Goal: Information Seeking & Learning: Learn about a topic

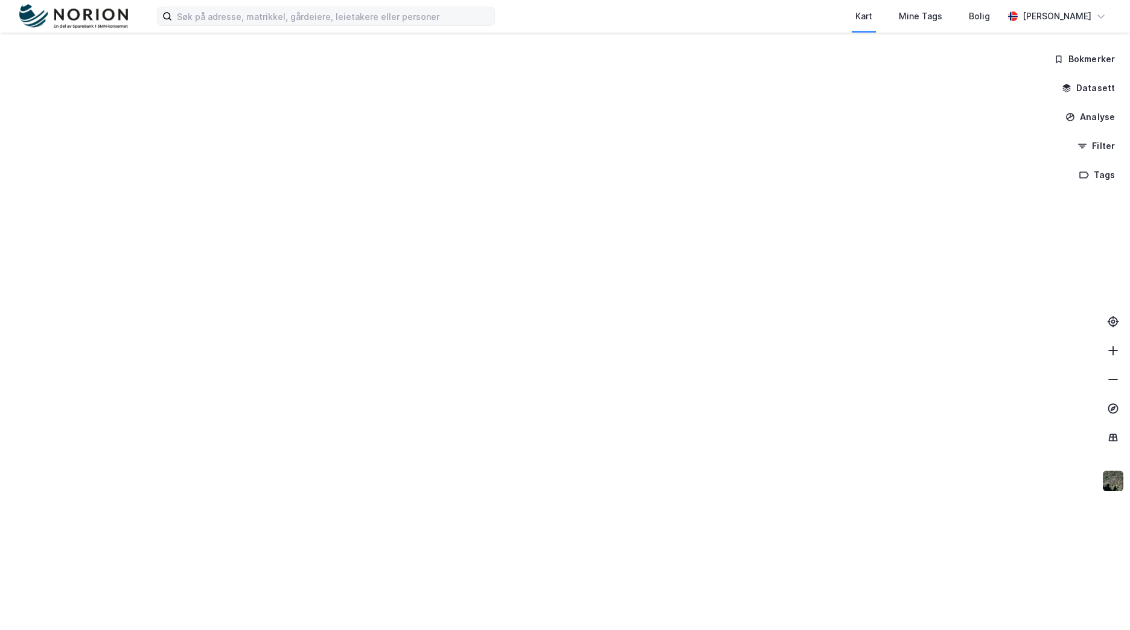
drag, startPoint x: 351, startPoint y: 6, endPoint x: 351, endPoint y: 21, distance: 14.5
click at [351, 7] on div "Kart Mine Tags Bolig [PERSON_NAME]" at bounding box center [565, 16] width 1130 height 33
click at [351, 23] on input at bounding box center [333, 16] width 322 height 18
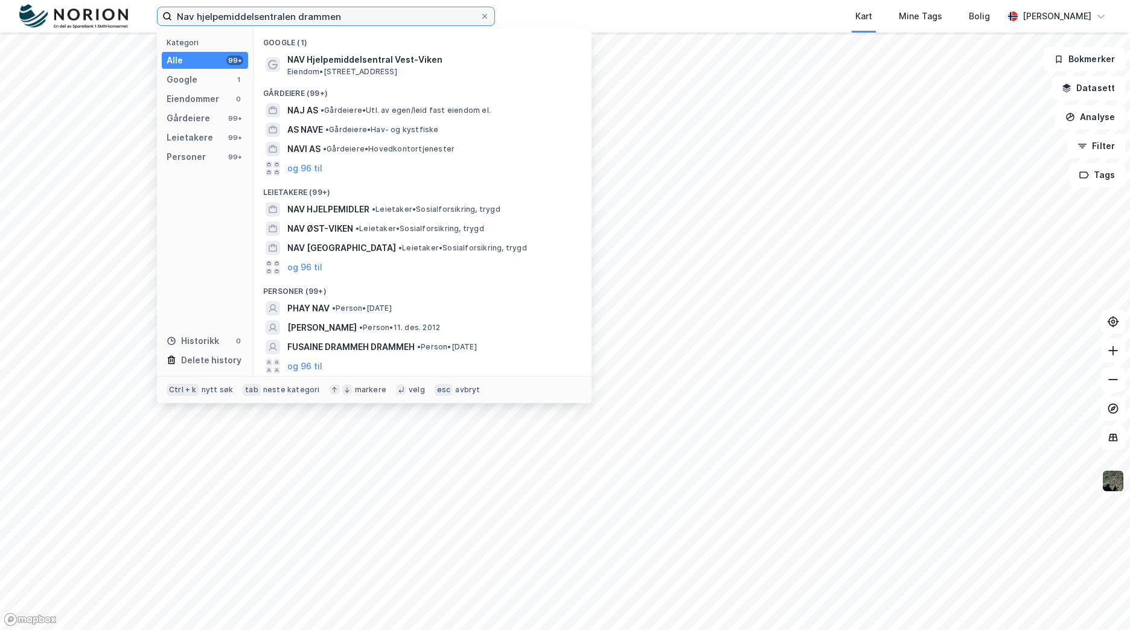
type input "Nav hjelpemiddelsentralen drammen"
click at [397, 67] on span "Eiendom • [STREET_ADDRESS]" at bounding box center [342, 72] width 110 height 10
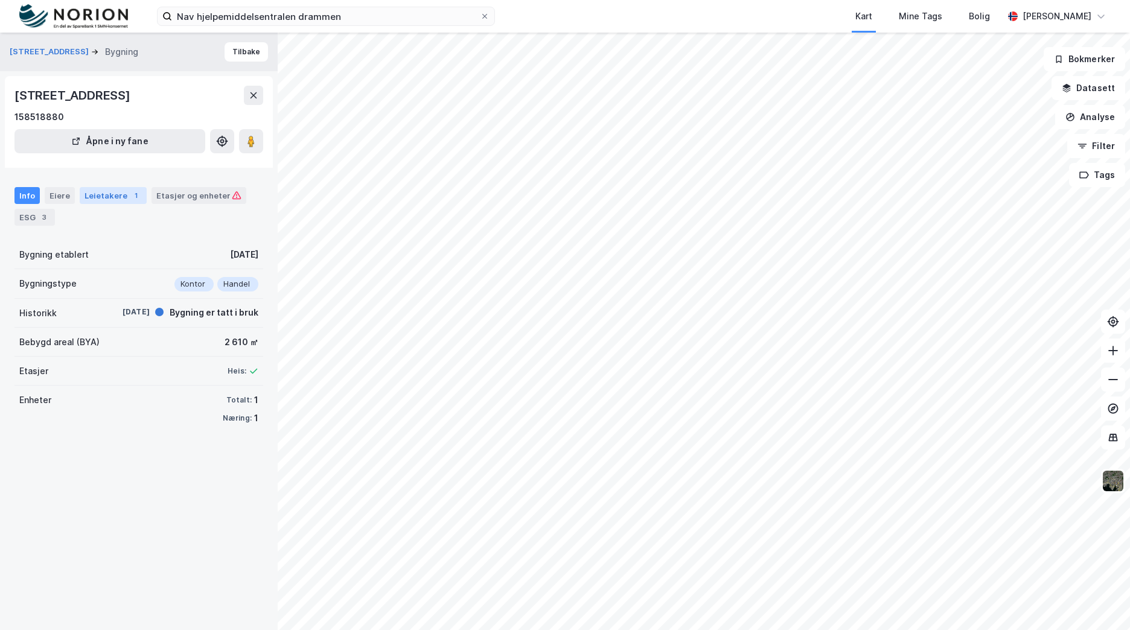
click at [99, 196] on div "Leietakere 1" at bounding box center [113, 195] width 67 height 17
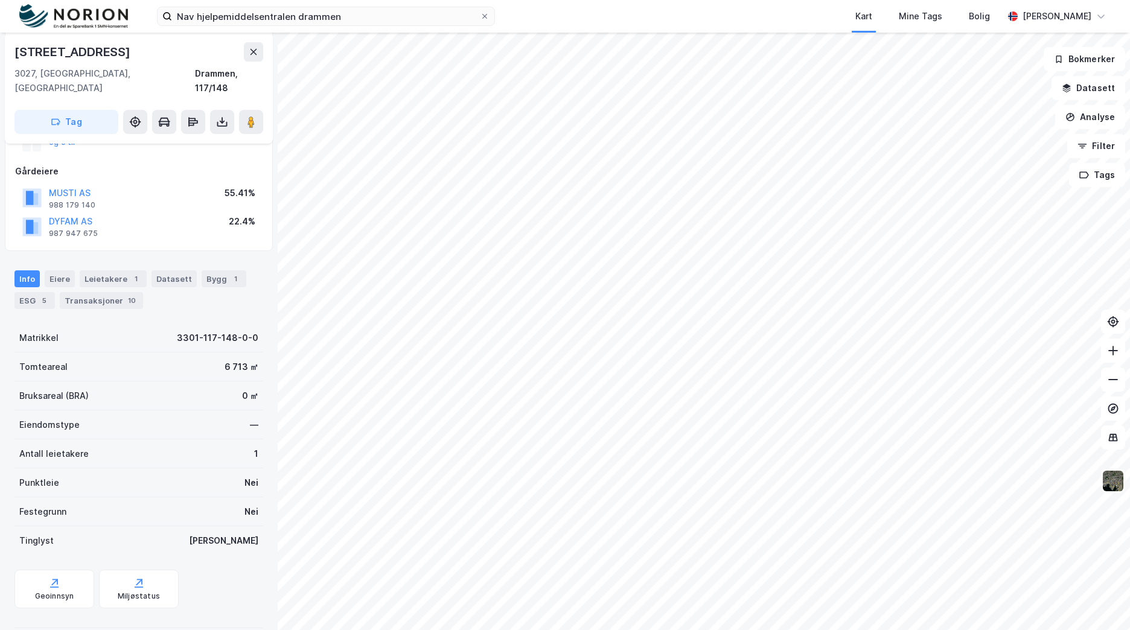
scroll to position [181, 0]
click at [0, 0] on button "MUSTI AS" at bounding box center [0, 0] width 0 height 0
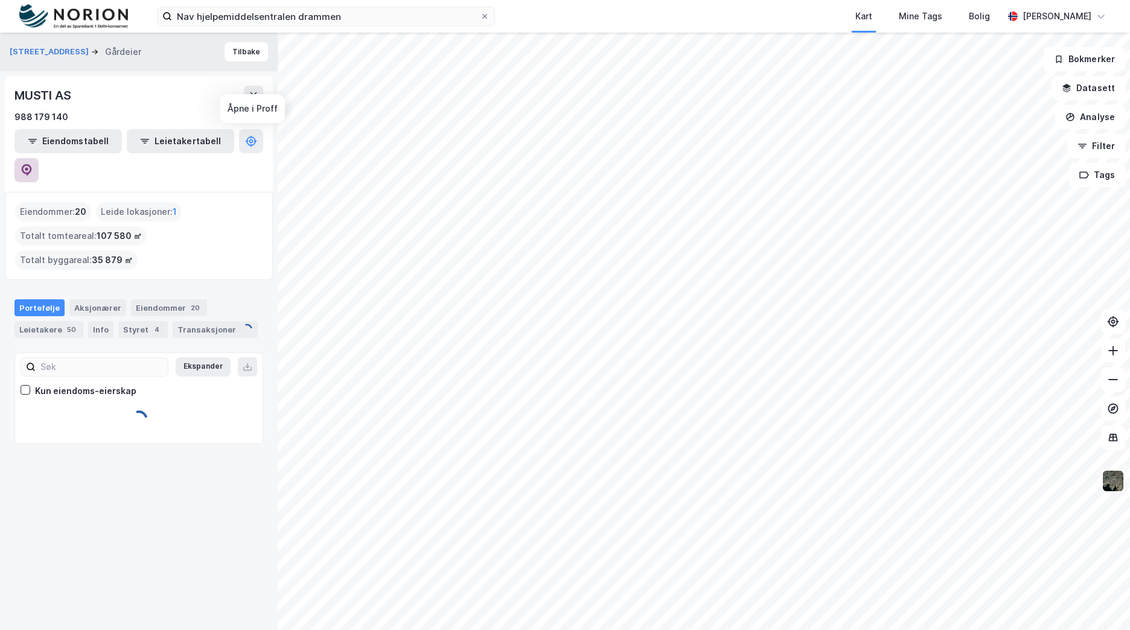
click at [39, 158] on button at bounding box center [26, 170] width 24 height 24
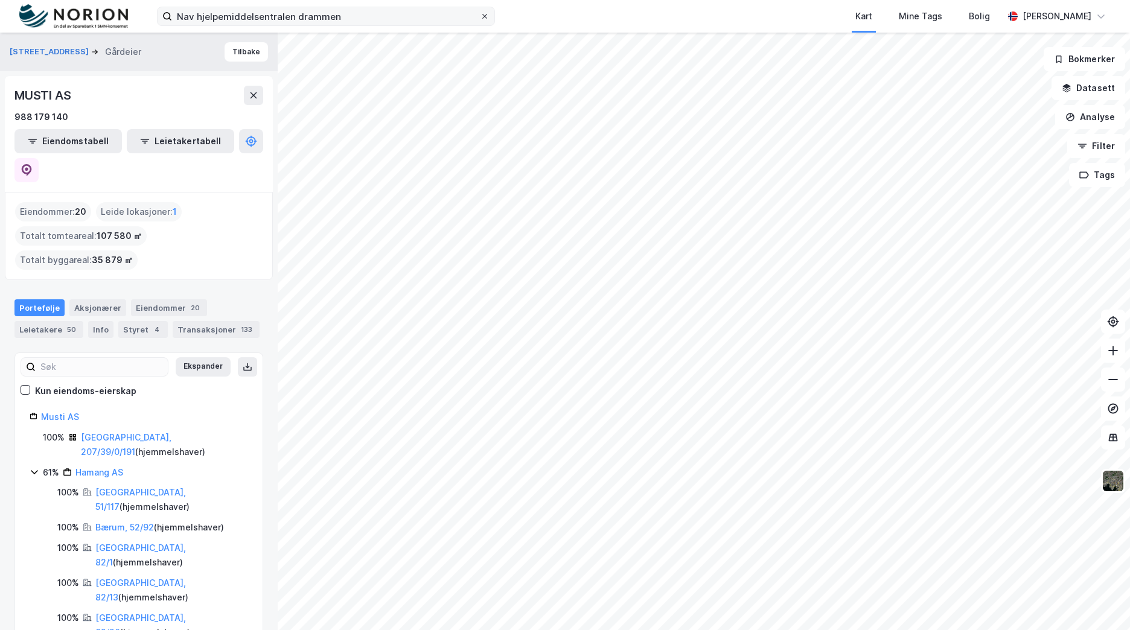
click at [483, 18] on icon at bounding box center [484, 16] width 5 height 5
click at [480, 18] on input "Nav hjelpemiddelsentralen drammen" at bounding box center [326, 16] width 308 height 18
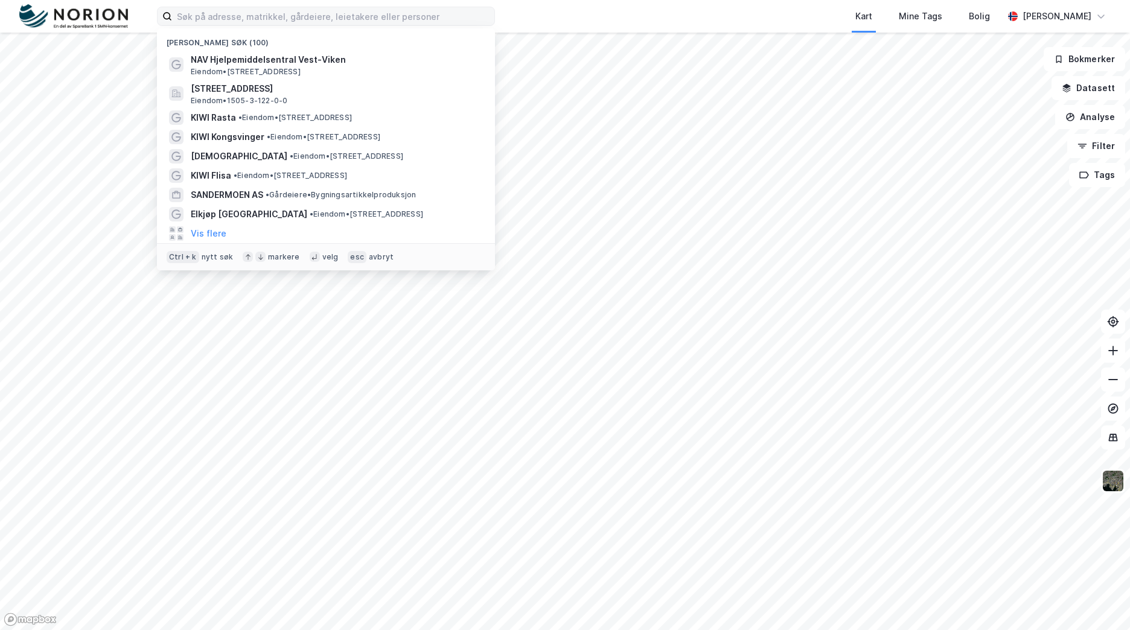
click at [363, 2] on div "Nylige søk (100) NAV Hjelpemiddelsentral Vest-Viken Eiendom • [STREET_ADDRESS] …" at bounding box center [565, 16] width 1130 height 33
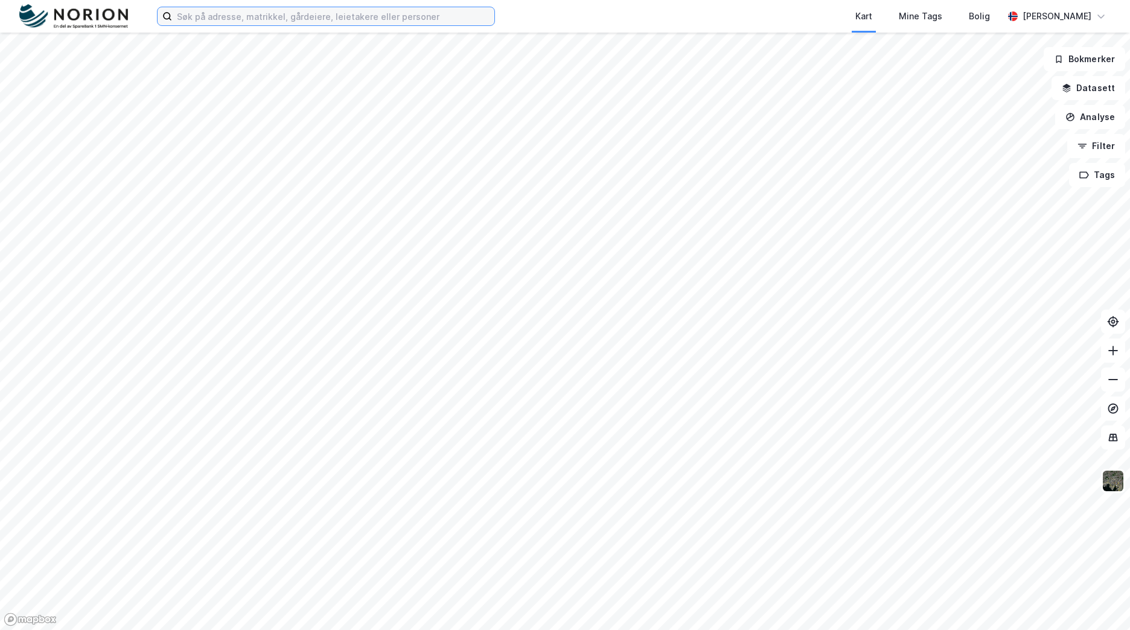
click at [368, 10] on input at bounding box center [333, 16] width 322 height 18
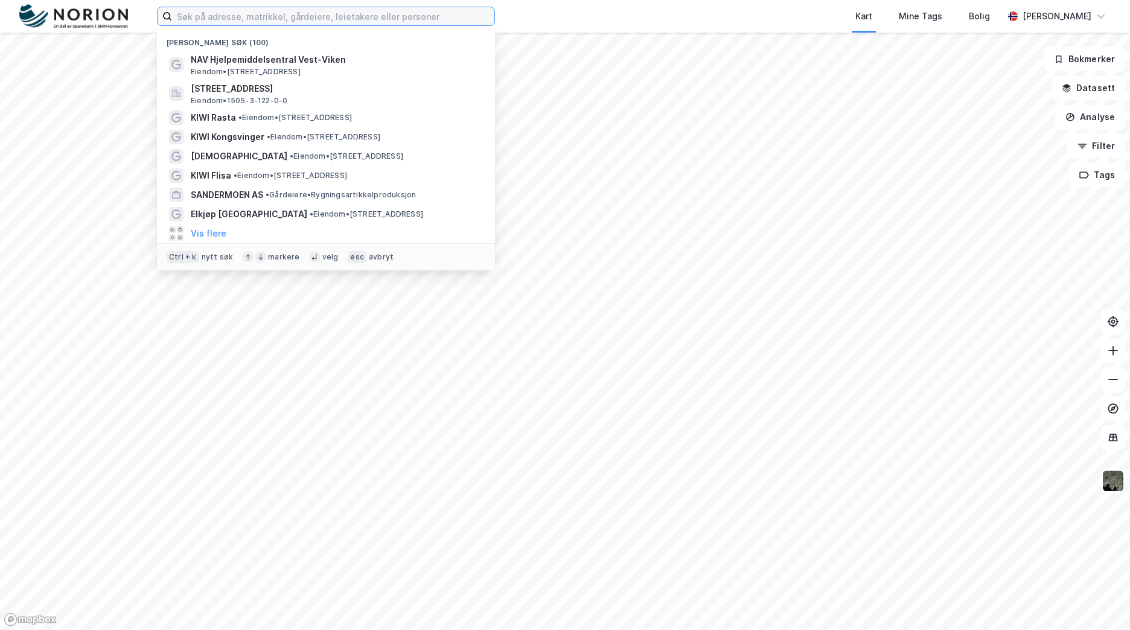
click at [304, 16] on input at bounding box center [333, 16] width 322 height 18
type input "stjø"
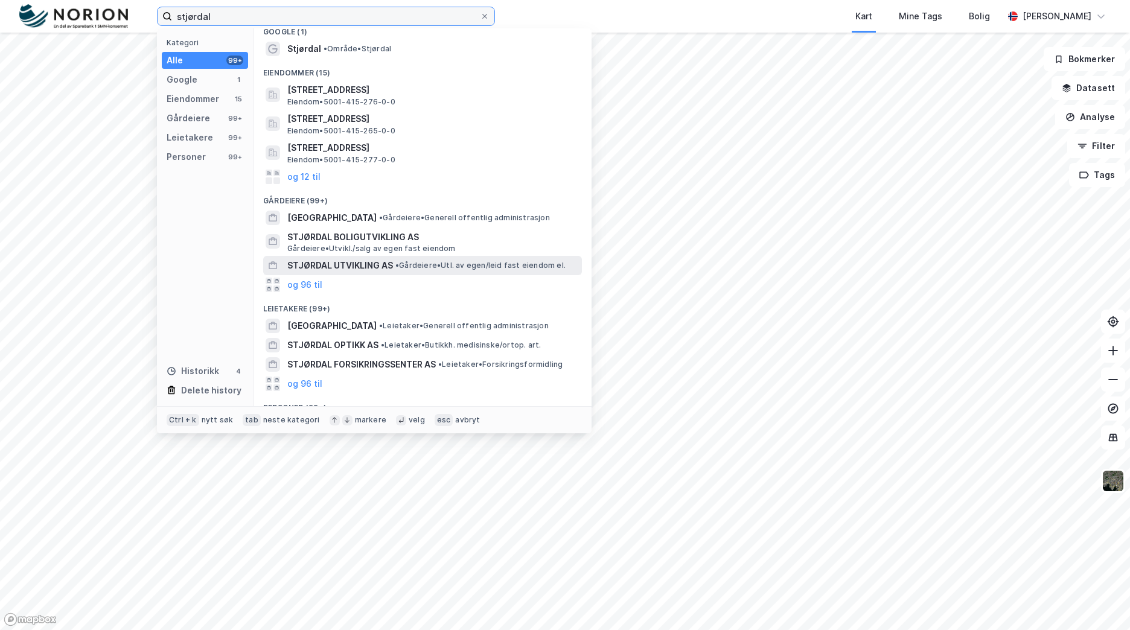
scroll to position [59, 0]
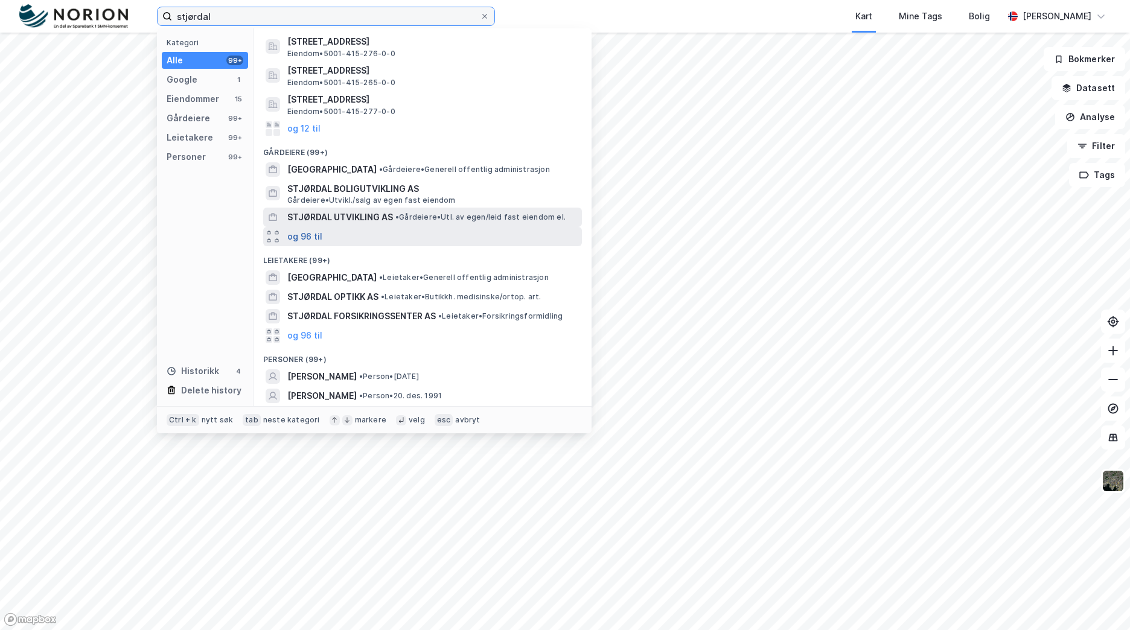
type input "stjørdal"
click at [309, 234] on button "og 96 til" at bounding box center [304, 236] width 35 height 14
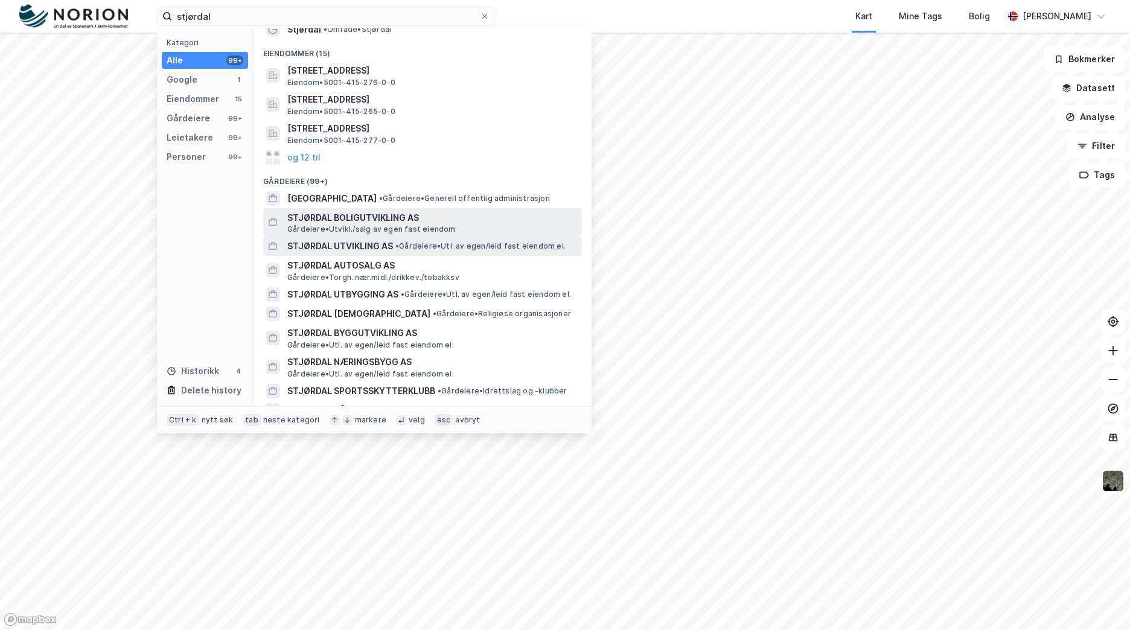
scroll to position [0, 0]
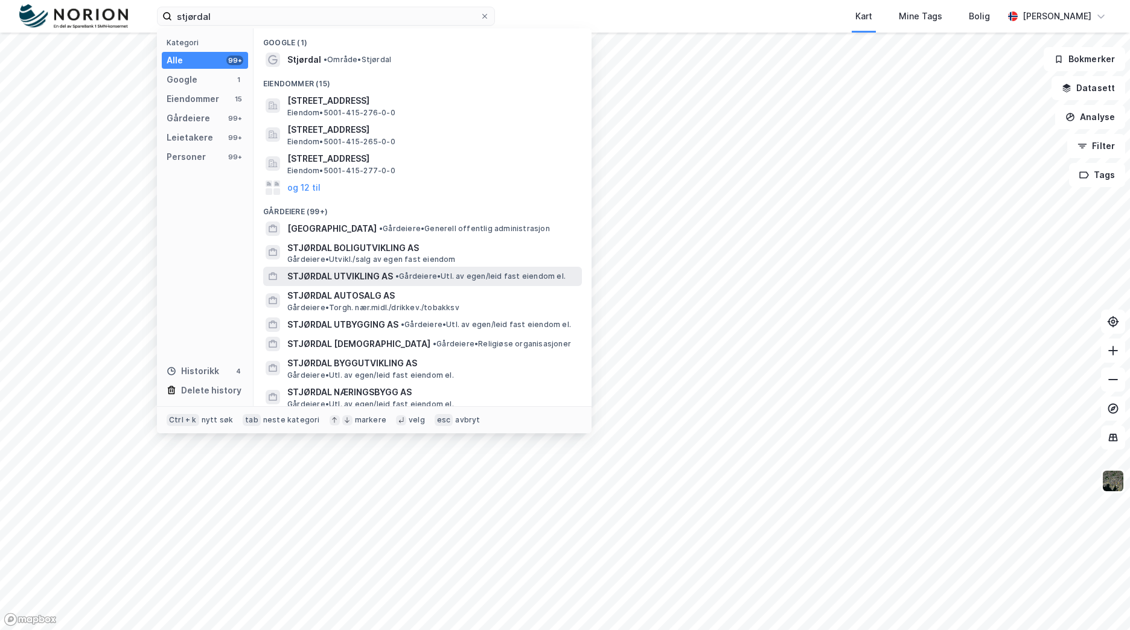
click at [703, 14] on div "Kart Mine Tags Bolig" at bounding box center [778, 16] width 450 height 33
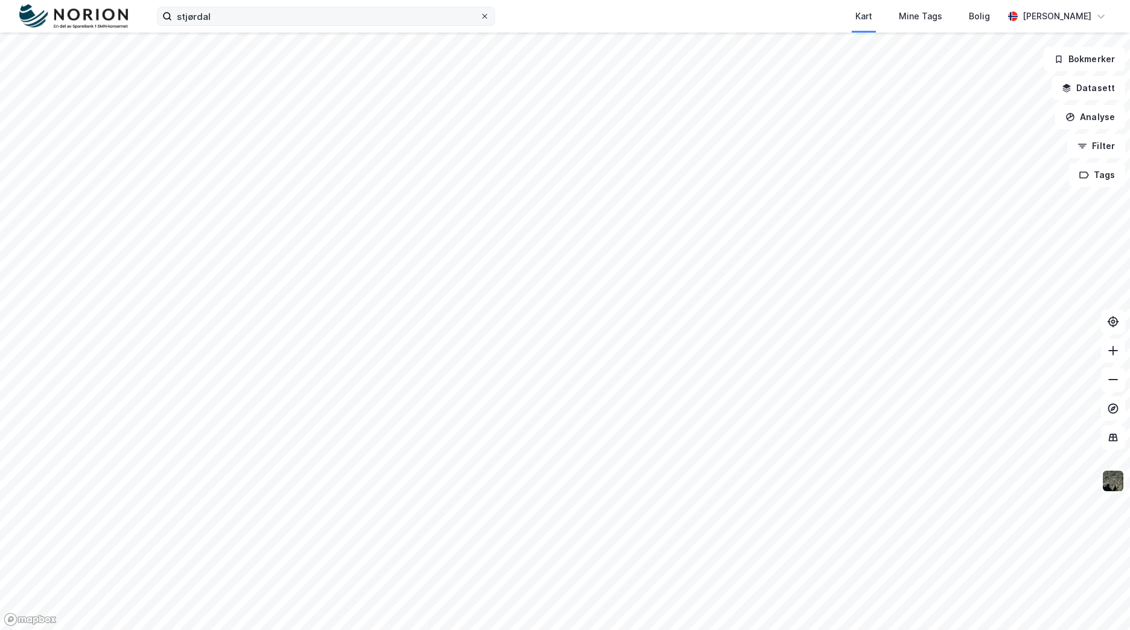
click at [483, 17] on icon at bounding box center [484, 16] width 7 height 7
click at [480, 17] on input "stjørdal" at bounding box center [326, 16] width 308 height 18
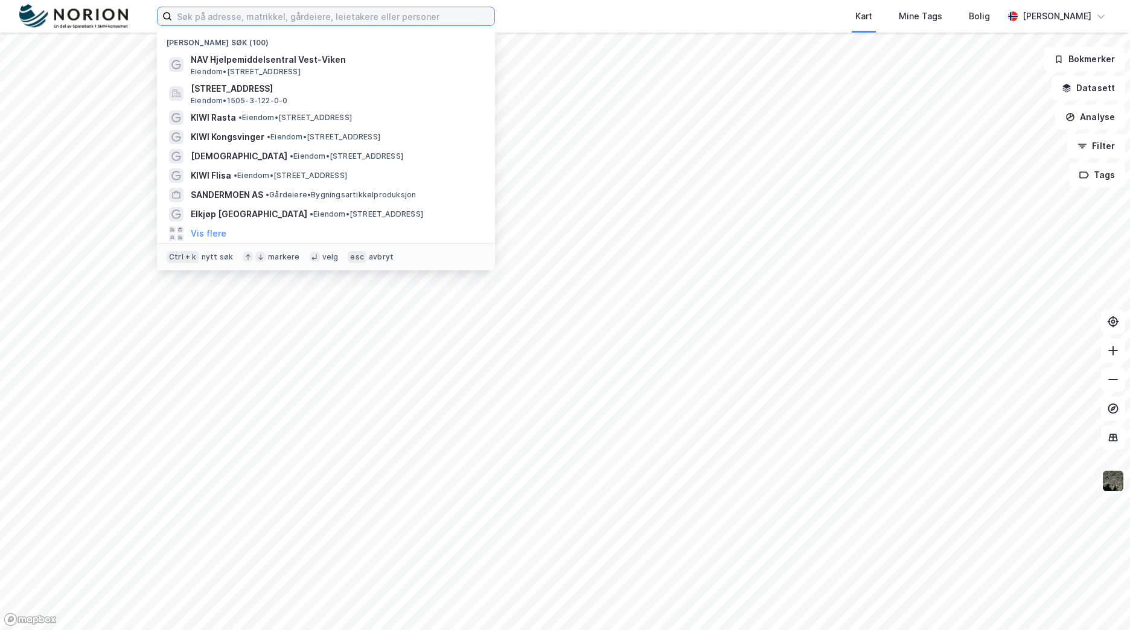
click at [342, 16] on input at bounding box center [333, 16] width 322 height 18
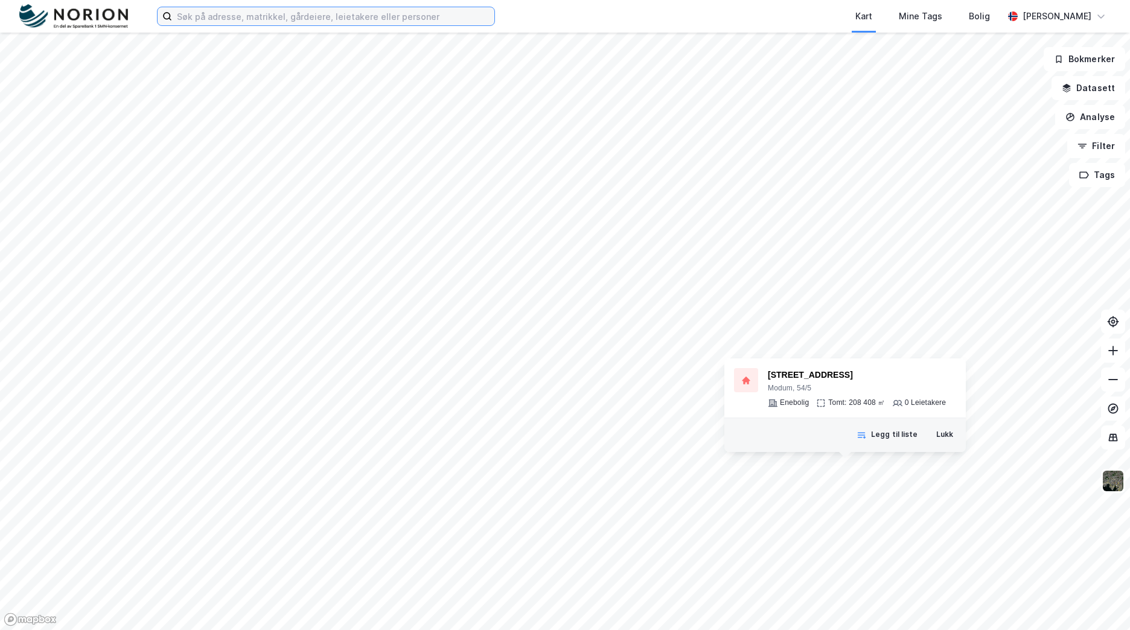
click at [234, 14] on input at bounding box center [333, 16] width 322 height 18
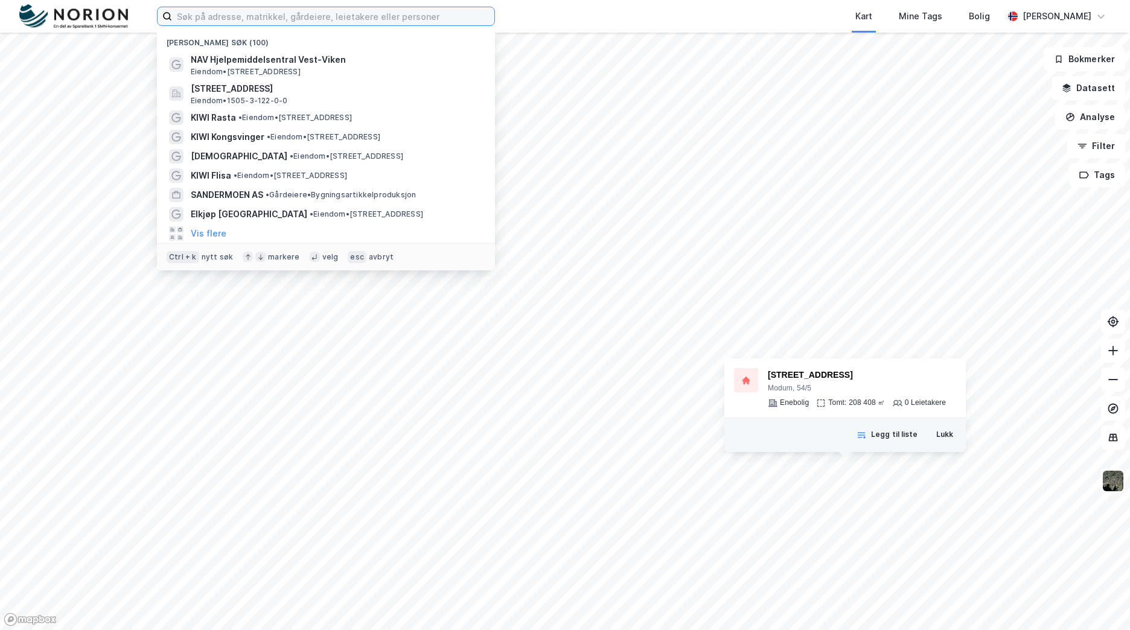
paste input "[PERSON_NAME]"
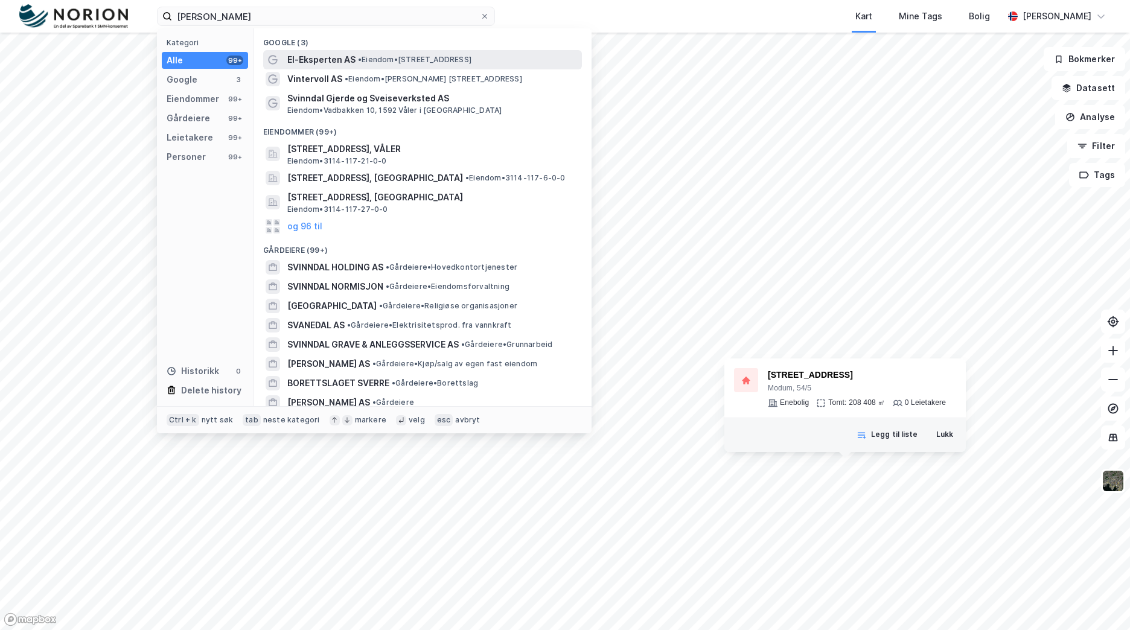
click at [395, 64] on span "• Eiendom • [STREET_ADDRESS]" at bounding box center [414, 60] width 113 height 10
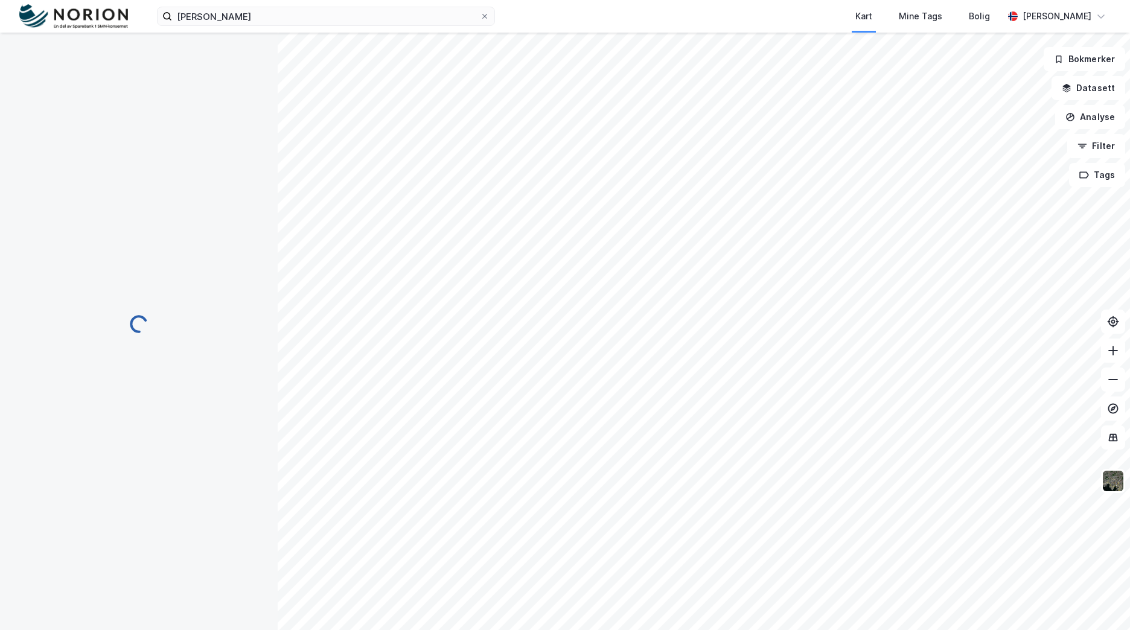
scroll to position [88, 0]
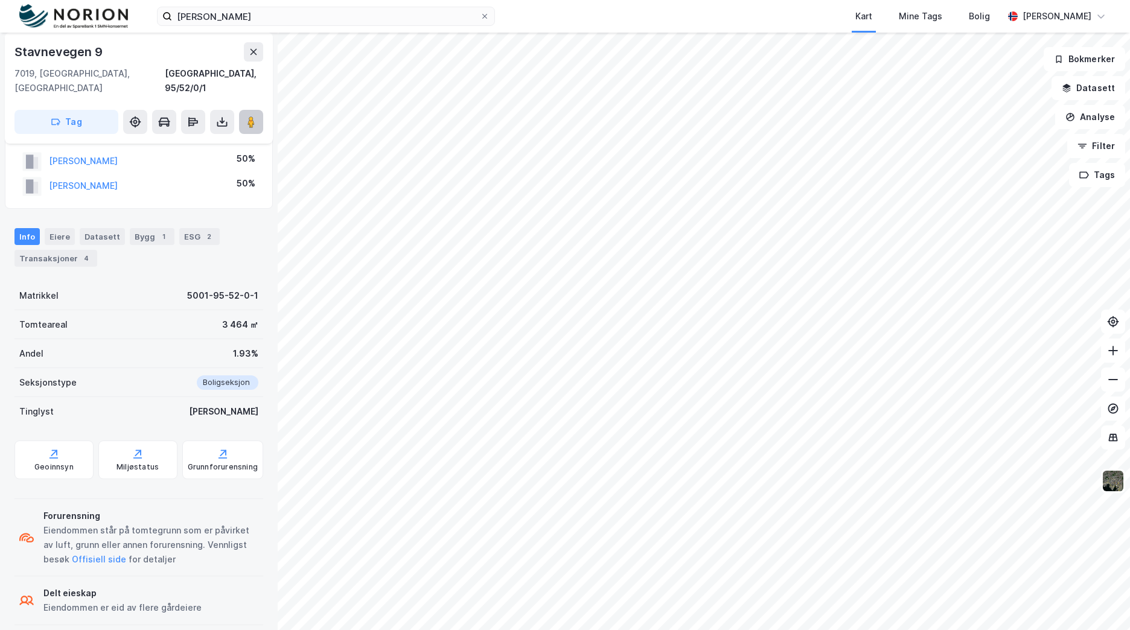
click at [254, 116] on icon at bounding box center [251, 122] width 12 height 12
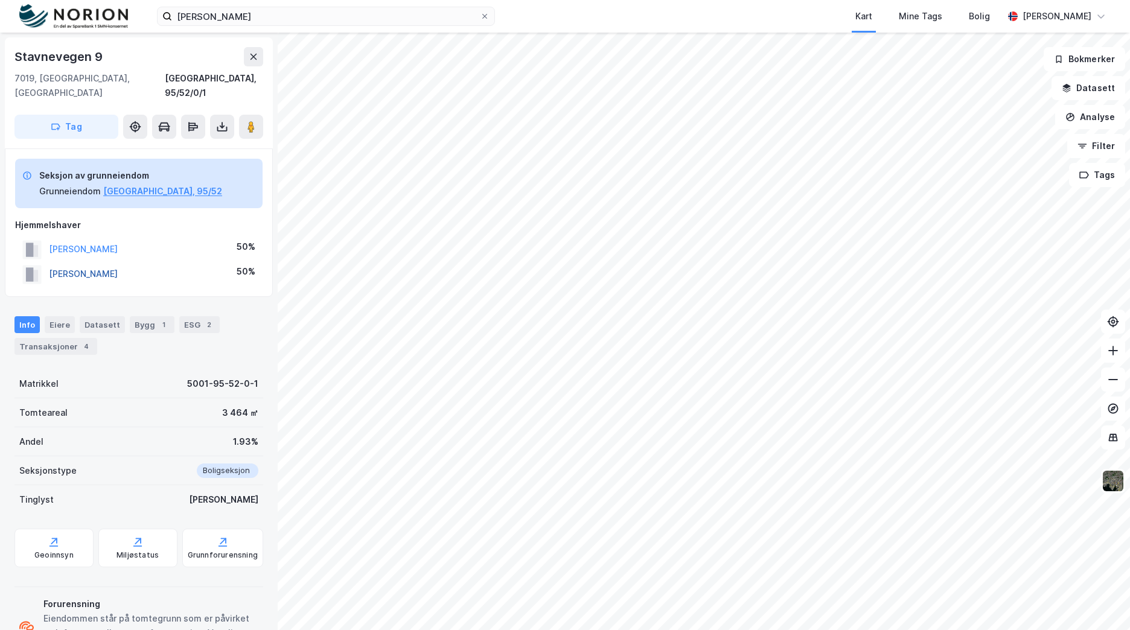
drag, startPoint x: 136, startPoint y: 257, endPoint x: 49, endPoint y: 264, distance: 87.2
click at [49, 264] on div "[PERSON_NAME] 50%" at bounding box center [138, 274] width 247 height 25
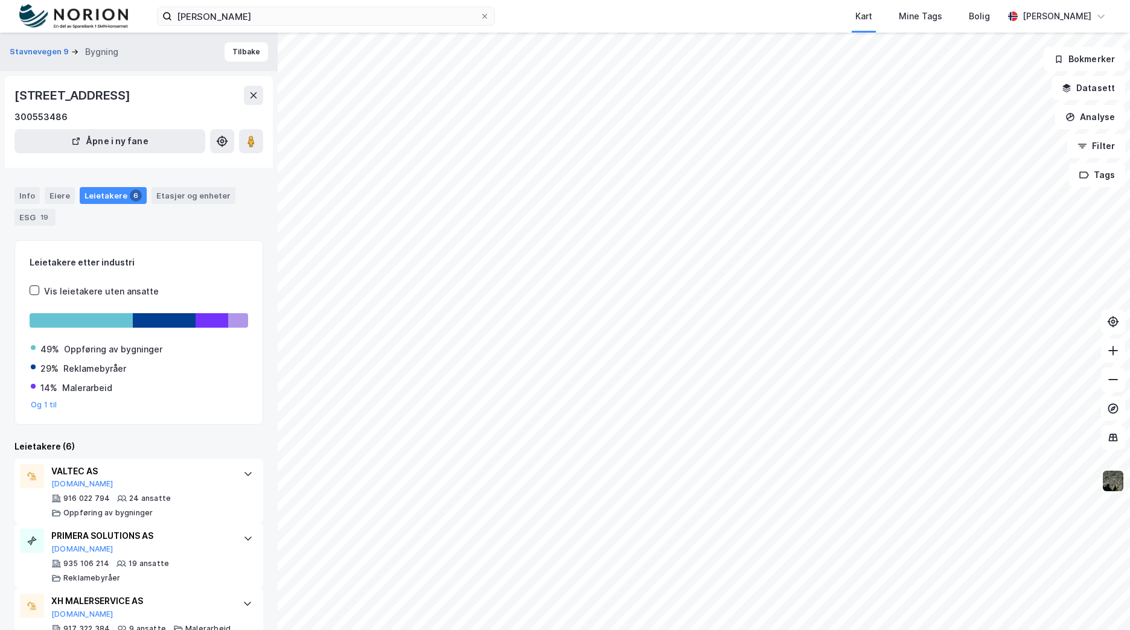
click at [31, 185] on div "Info Eiere Leietakere 6 Etasjer og enheter ESG 19" at bounding box center [139, 202] width 278 height 58
click at [28, 189] on div "Info" at bounding box center [26, 195] width 25 height 17
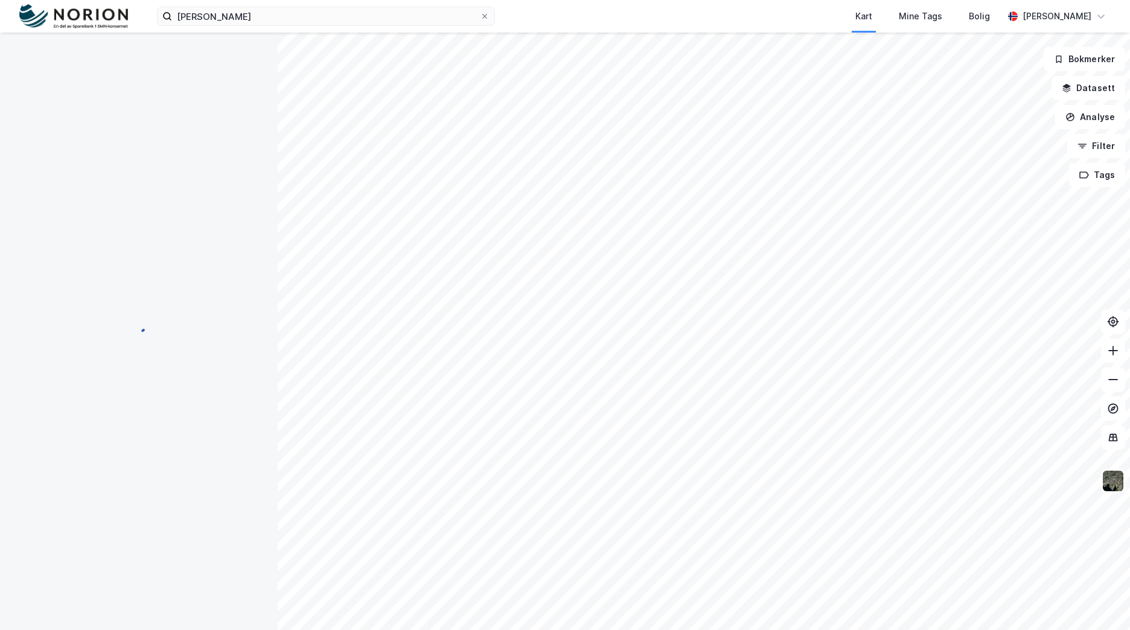
scroll to position [5, 0]
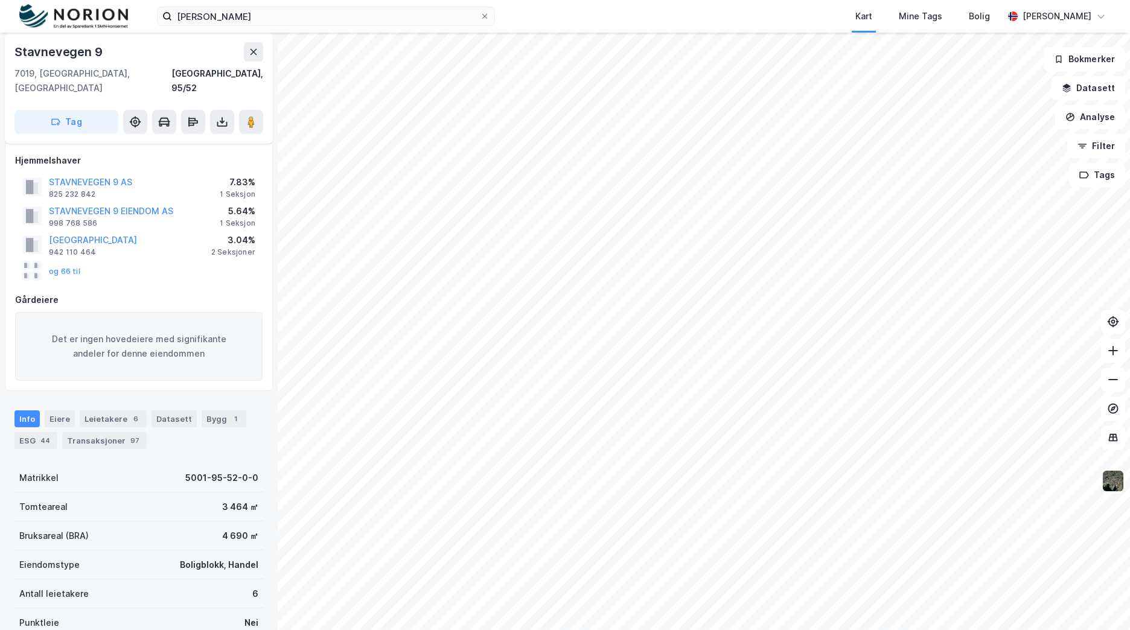
click at [65, 261] on div "og 66 til" at bounding box center [51, 270] width 58 height 19
click at [0, 0] on button "og 66 til" at bounding box center [0, 0] width 0 height 0
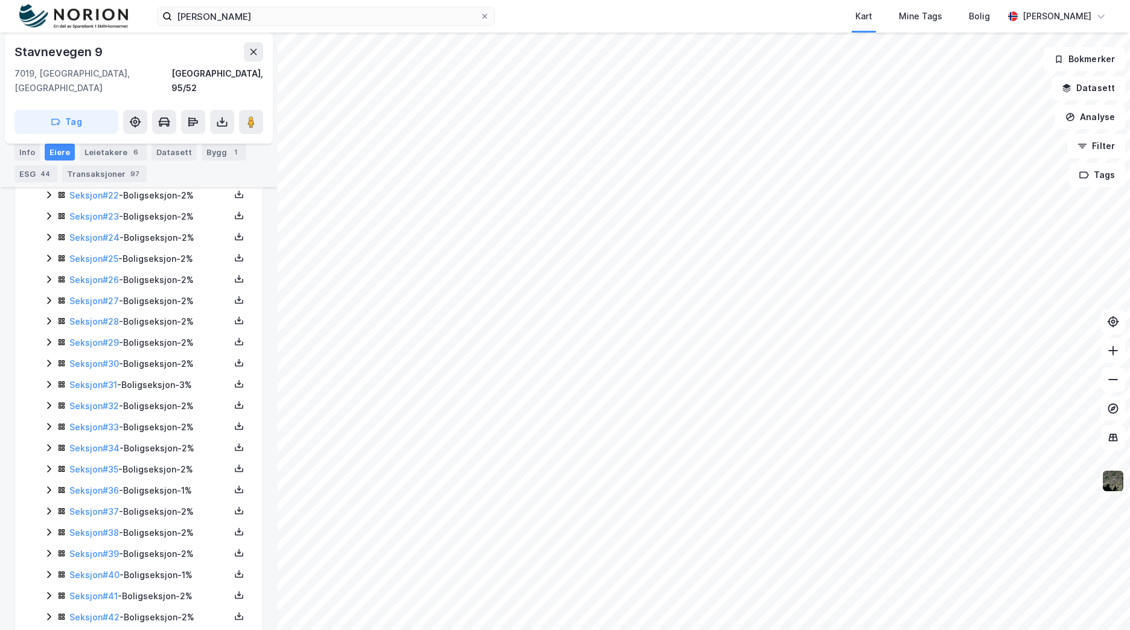
scroll to position [996, 0]
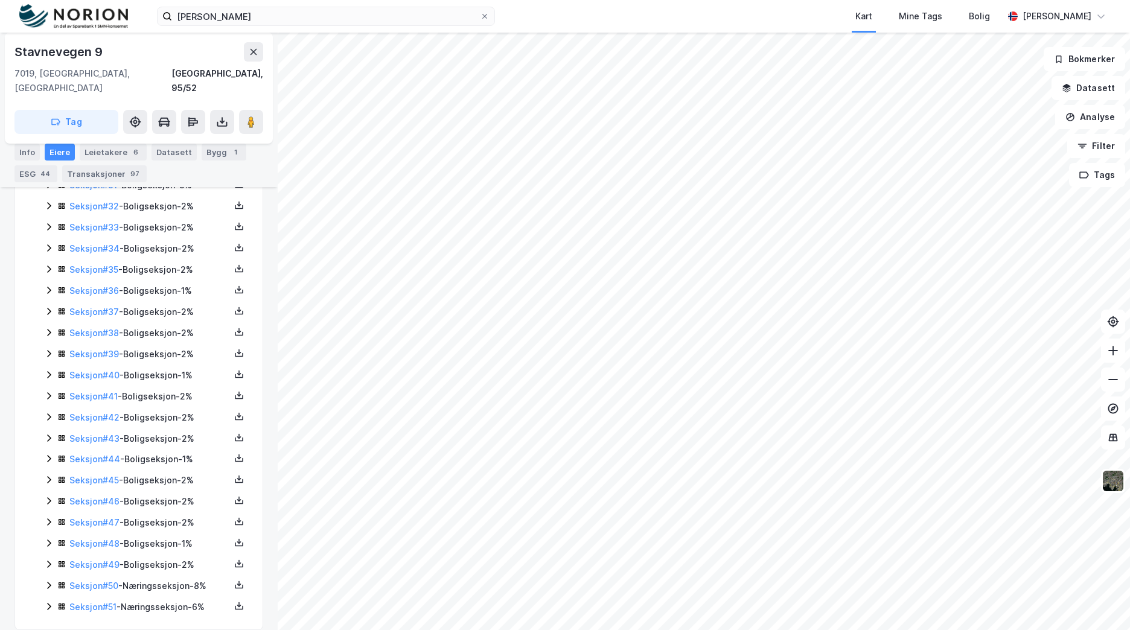
click at [46, 581] on icon at bounding box center [49, 586] width 10 height 10
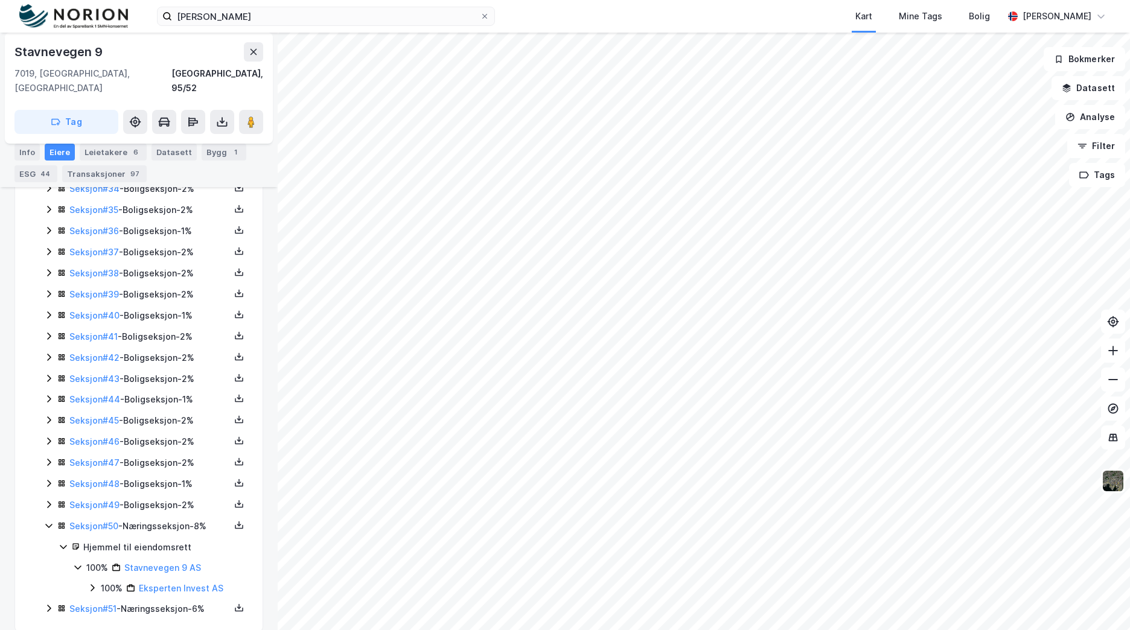
scroll to position [1058, 0]
click at [168, 561] on link "Stavnevegen 9 AS" at bounding box center [162, 566] width 77 height 10
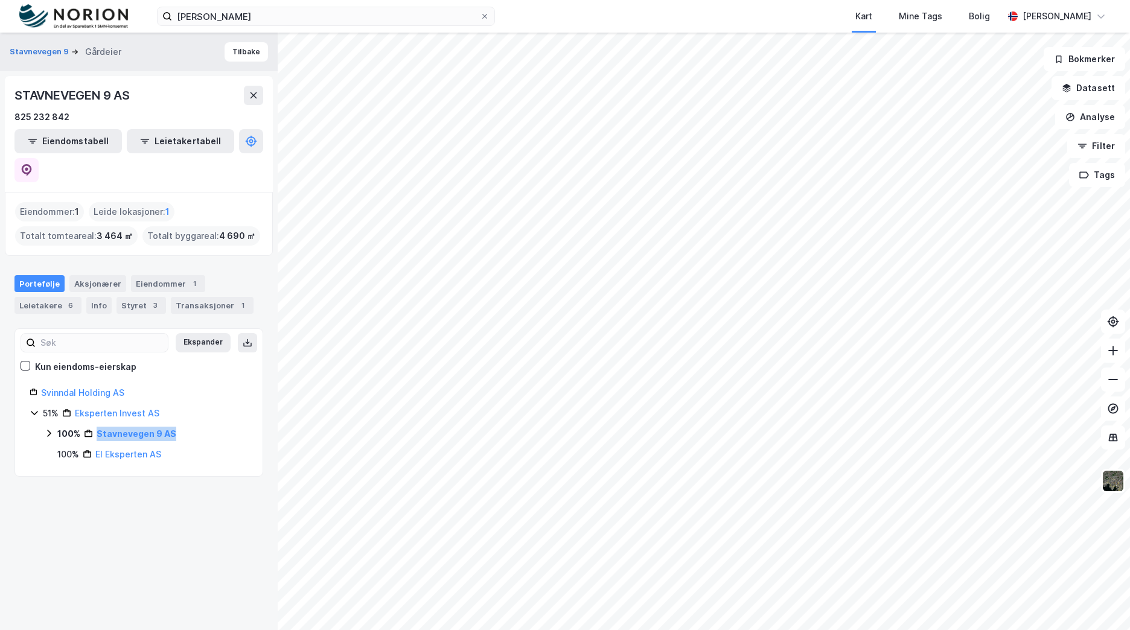
drag, startPoint x: 180, startPoint y: 409, endPoint x: 83, endPoint y: 404, distance: 97.9
click at [83, 427] on div "100% Stavnevegen 9 AS" at bounding box center [152, 434] width 191 height 14
copy link "Stavnevegen 9 AS"
click at [199, 297] on div "Transaksjoner 1" at bounding box center [212, 305] width 83 height 17
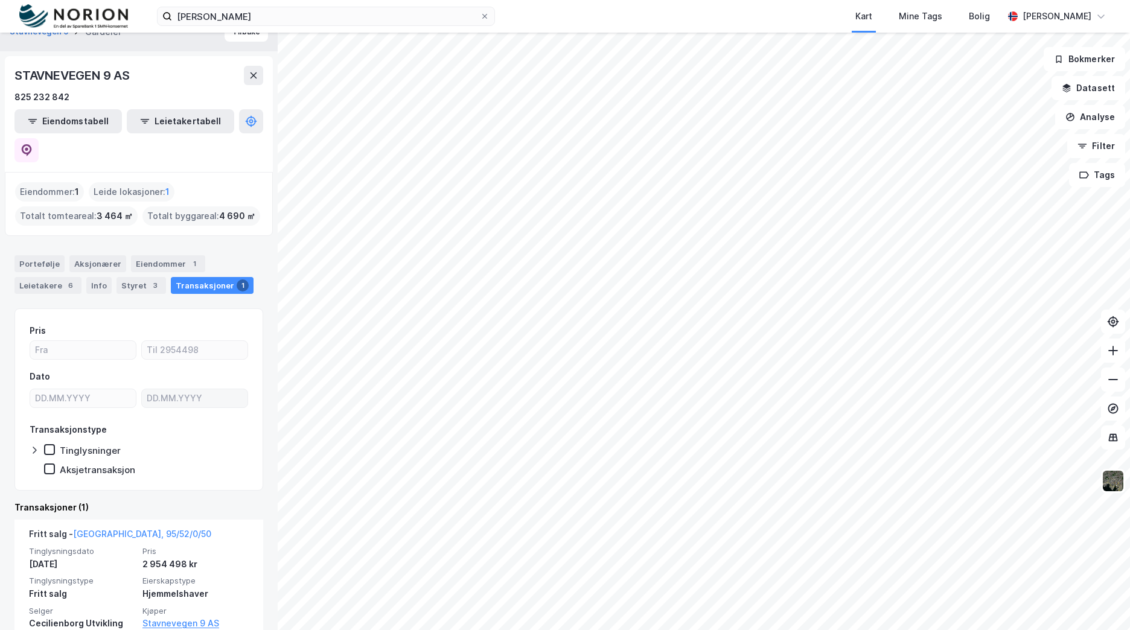
scroll to position [28, 0]
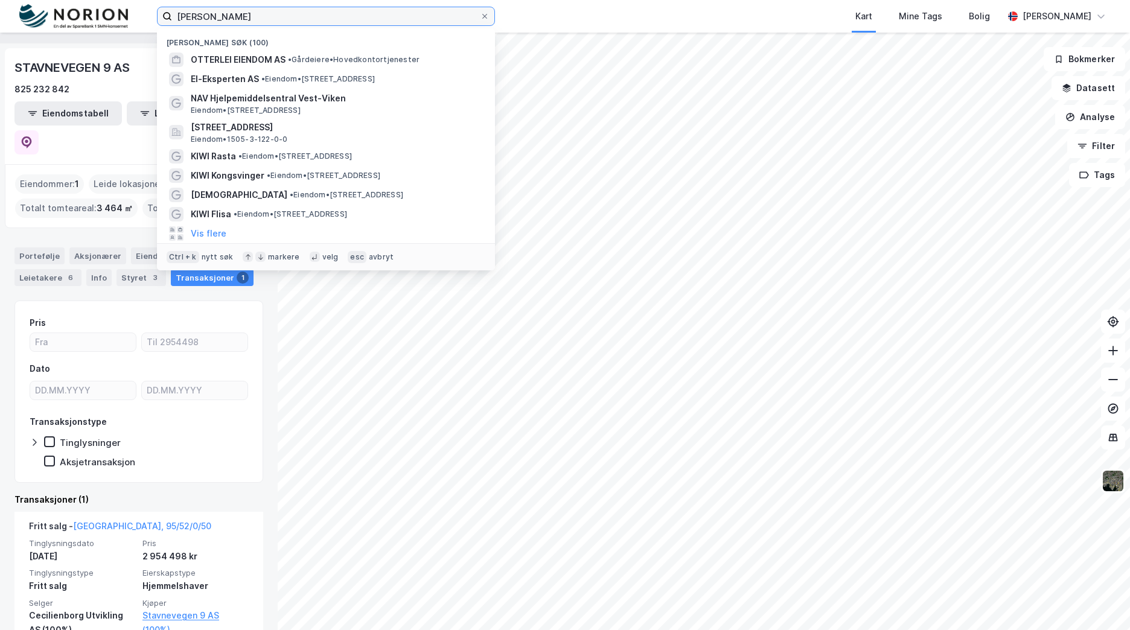
click at [251, 18] on input "[PERSON_NAME]" at bounding box center [326, 16] width 308 height 18
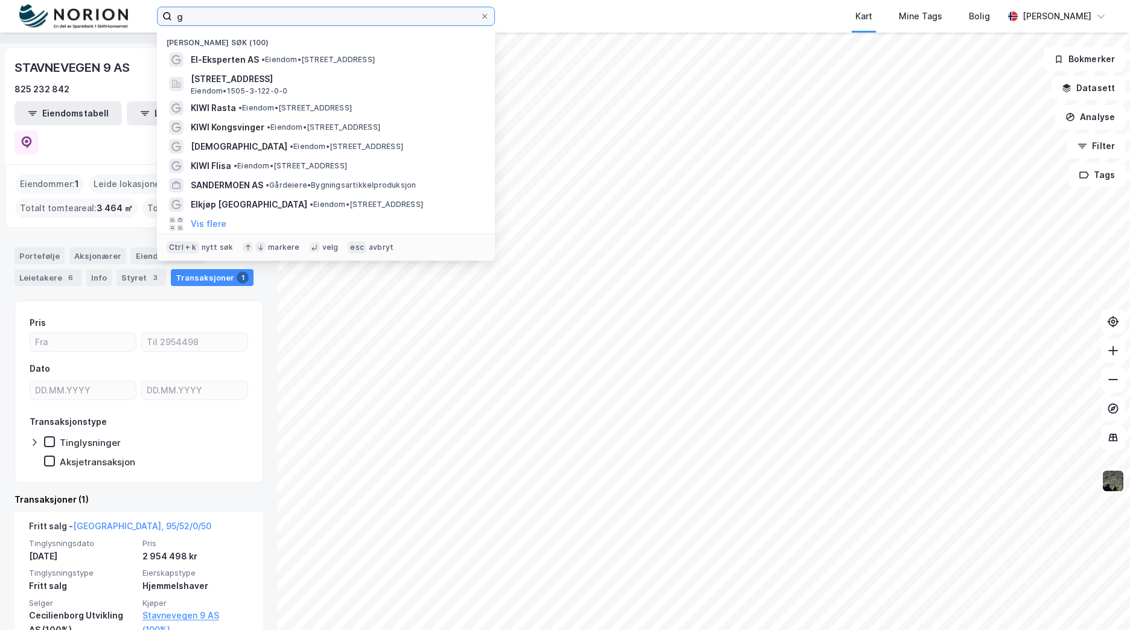
type input "g"
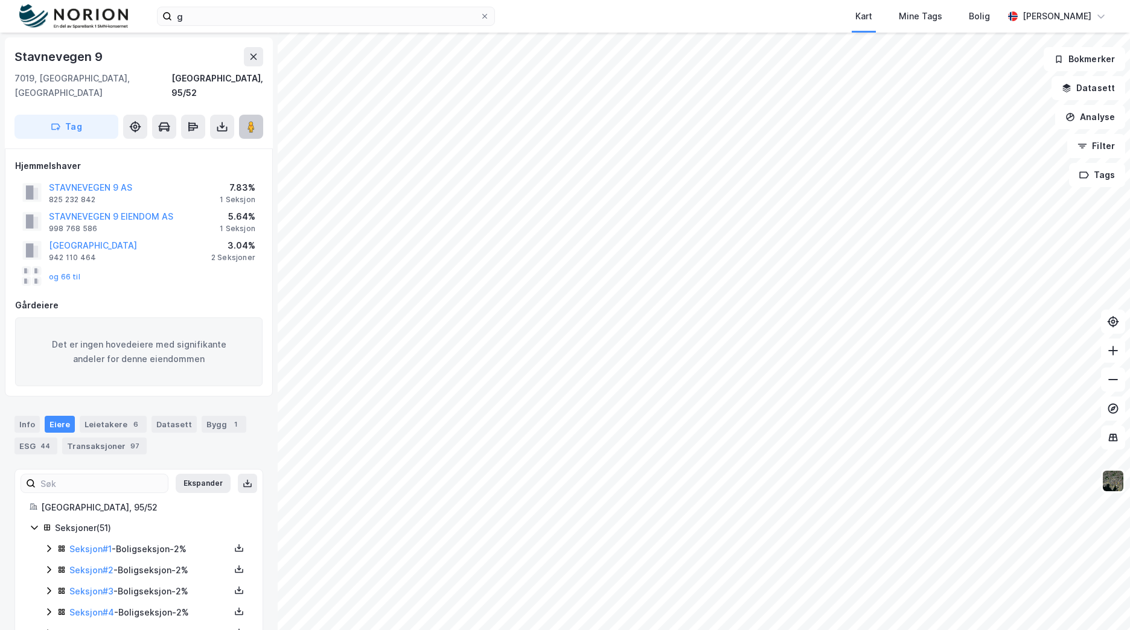
click at [252, 121] on image at bounding box center [250, 127] width 7 height 12
click at [213, 416] on div "Bygg 1" at bounding box center [224, 424] width 45 height 17
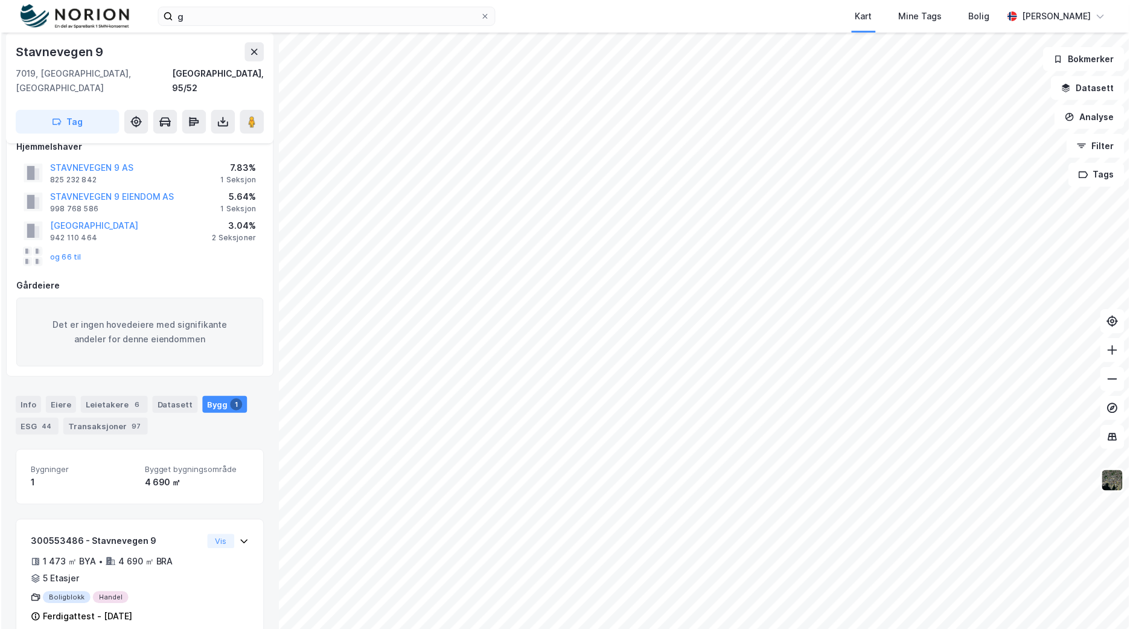
scroll to position [29, 0]
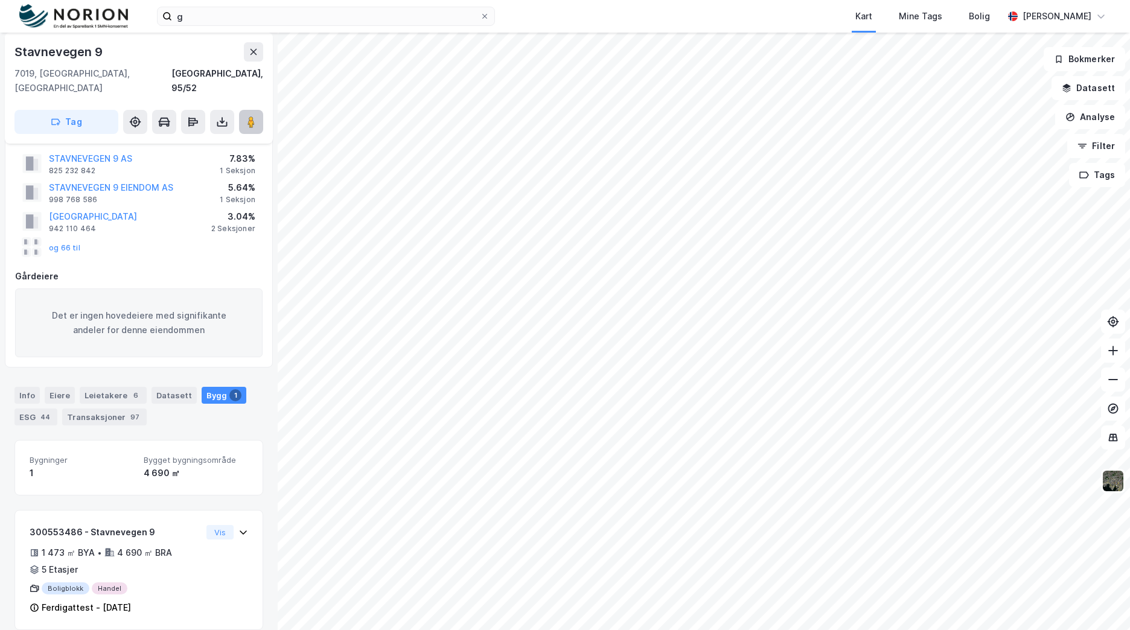
click at [250, 116] on image at bounding box center [250, 122] width 7 height 12
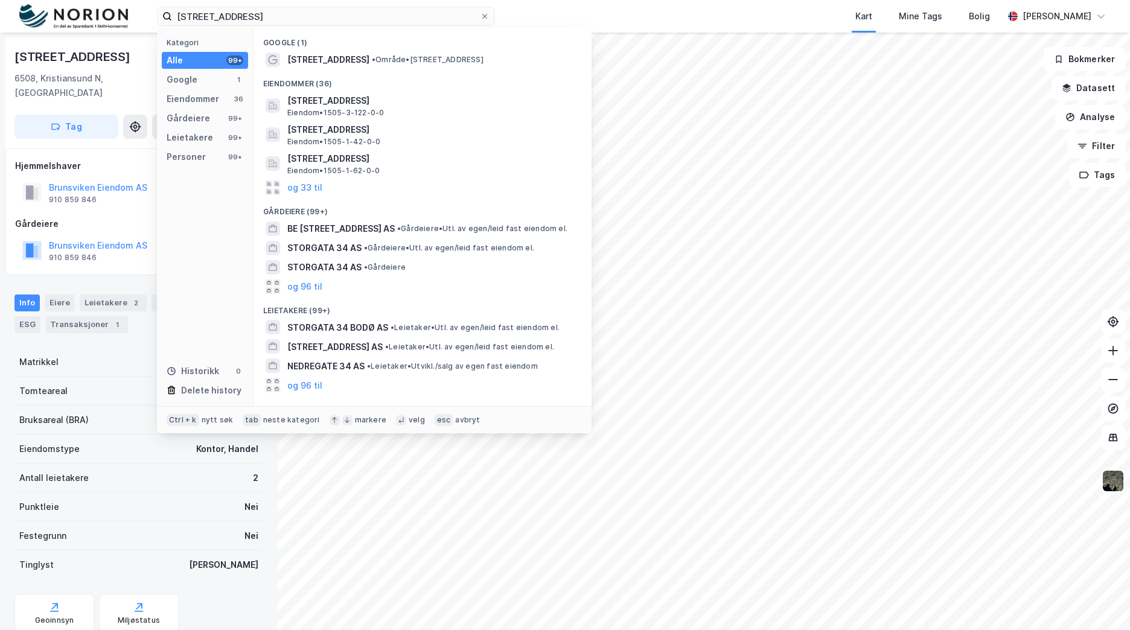
click at [78, 1] on div "storgata 34 kristiansund Kategori Alle 99+ Google 1 Eiendommer 36 Gårdeiere 99+…" at bounding box center [565, 16] width 1130 height 33
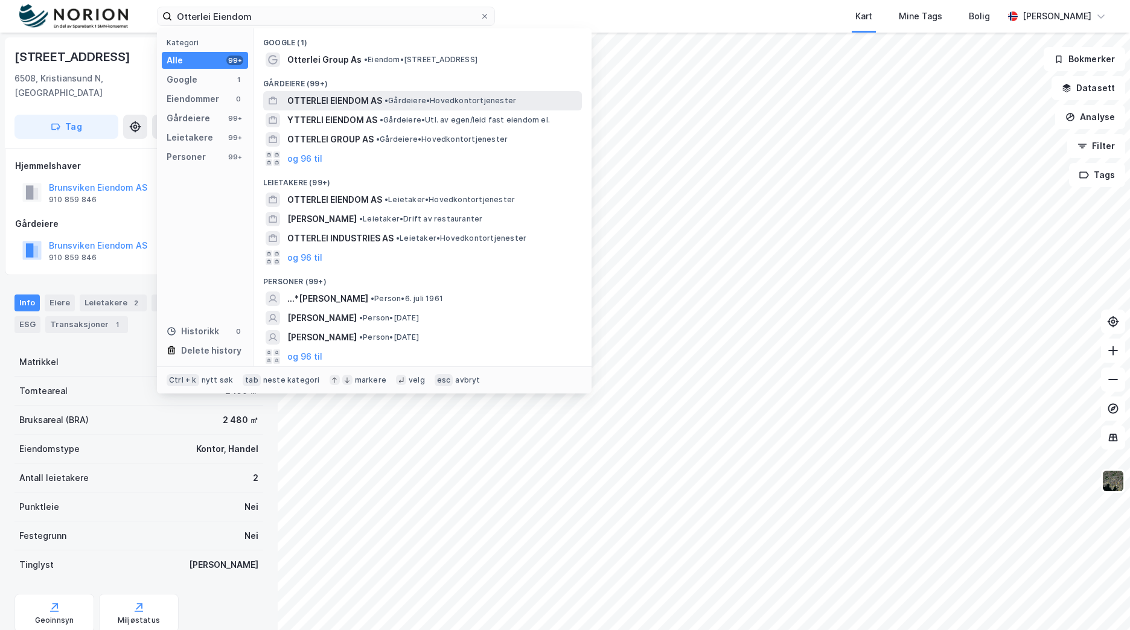
click at [369, 94] on span "OTTERLEI EIENDOM AS" at bounding box center [334, 101] width 95 height 14
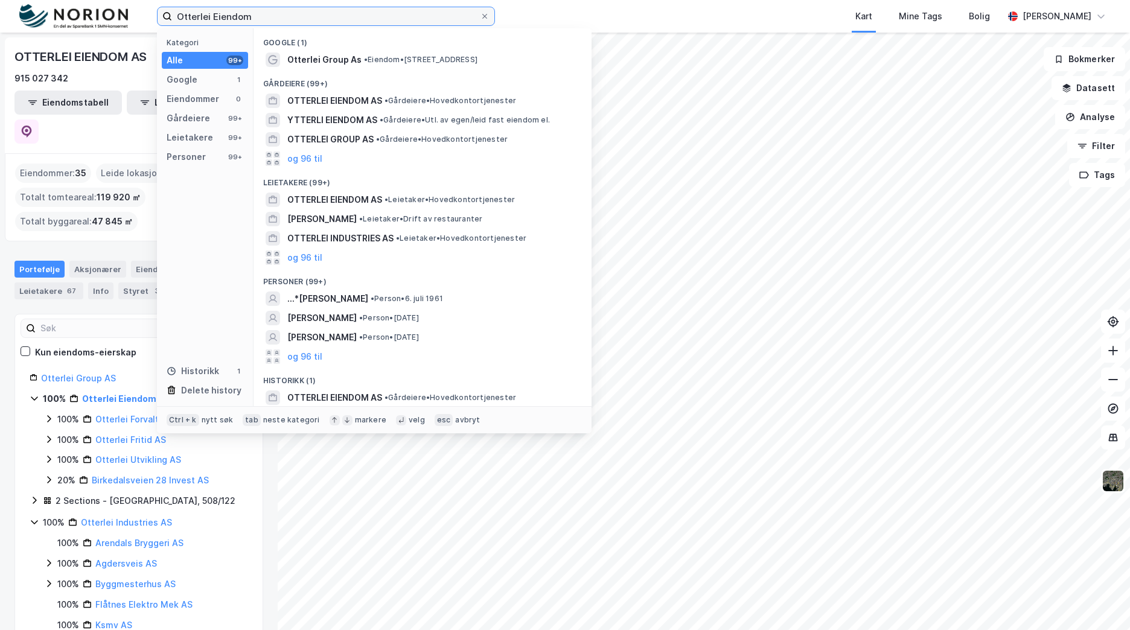
click at [366, 14] on input "Otterlei Eiendom" at bounding box center [326, 16] width 308 height 18
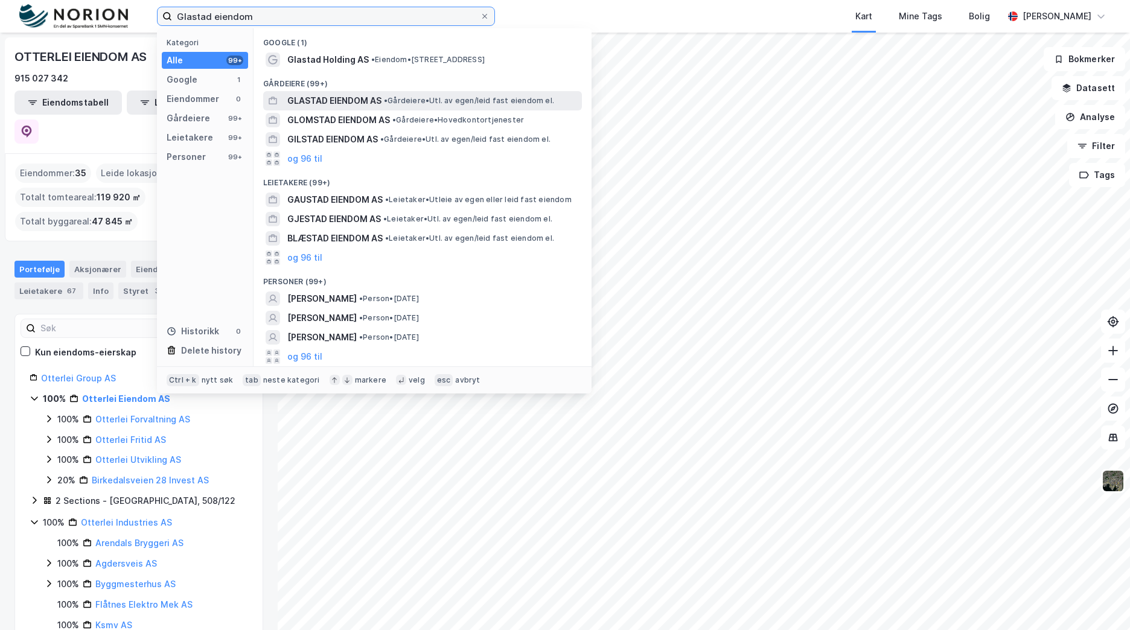
type input "Glastad eiendom"
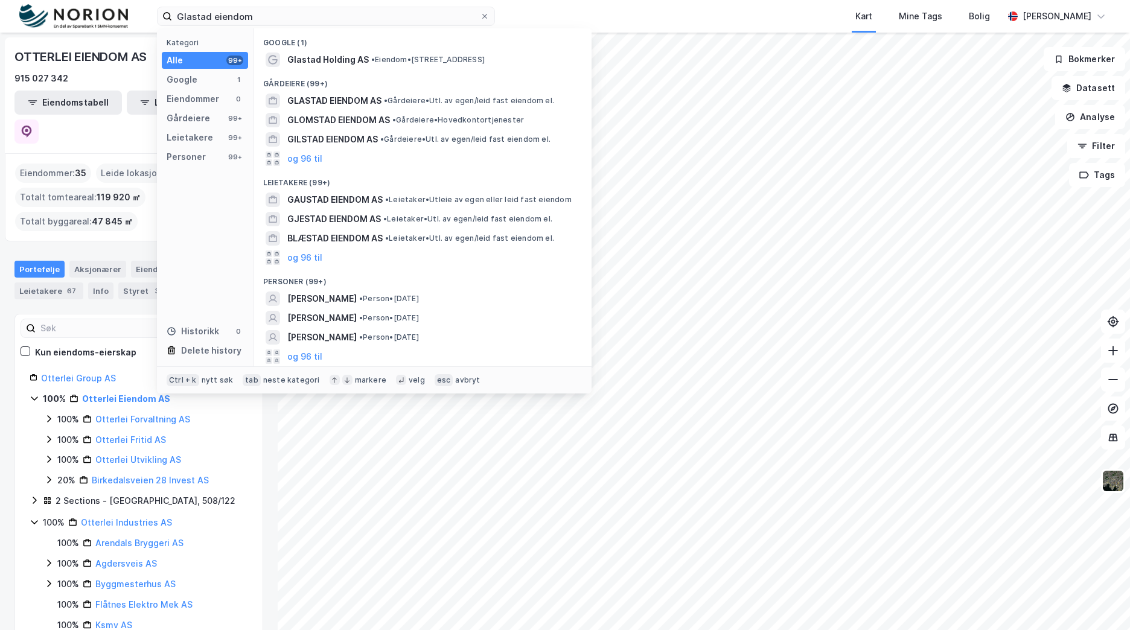
click at [378, 89] on div "Google (1) Glastad Holding AS • Eiendom • Cort Adelers gate 30, 0251 Oslo Gårde…" at bounding box center [422, 197] width 338 height 338
click at [449, 101] on span "• Gårdeiere • Utl. av egen/leid fast eiendom el." at bounding box center [469, 101] width 170 height 10
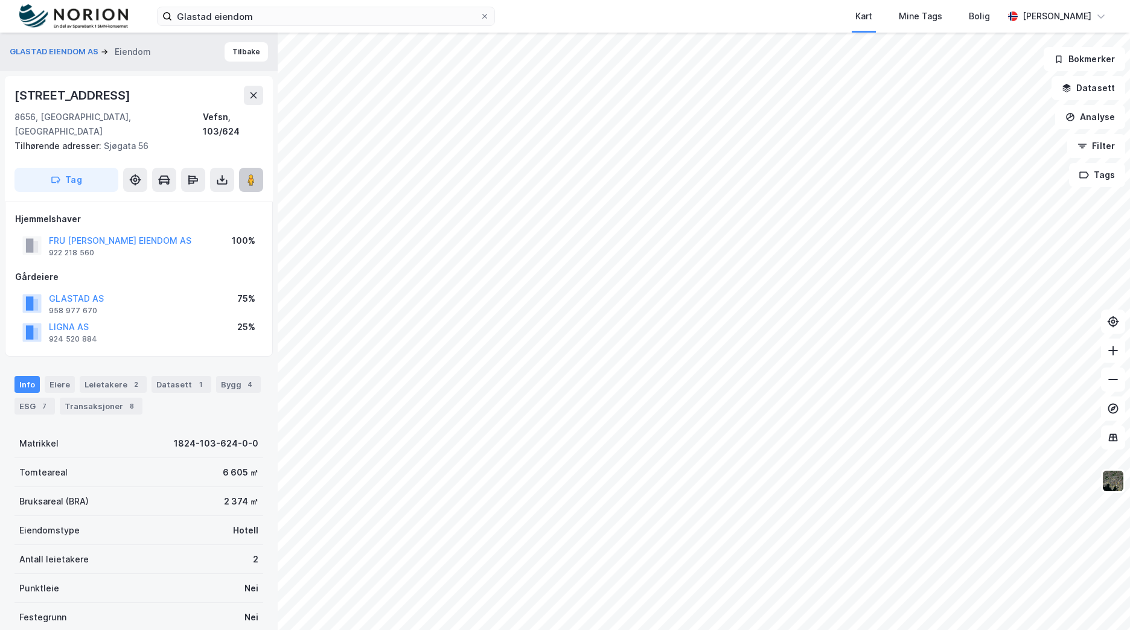
click at [252, 174] on icon at bounding box center [251, 180] width 12 height 12
click at [66, 45] on div "GLASTAD EIENDOM AS Eiendom" at bounding box center [85, 52] width 151 height 14
click at [65, 48] on button "GLASTAD EIENDOM AS" at bounding box center [55, 52] width 91 height 12
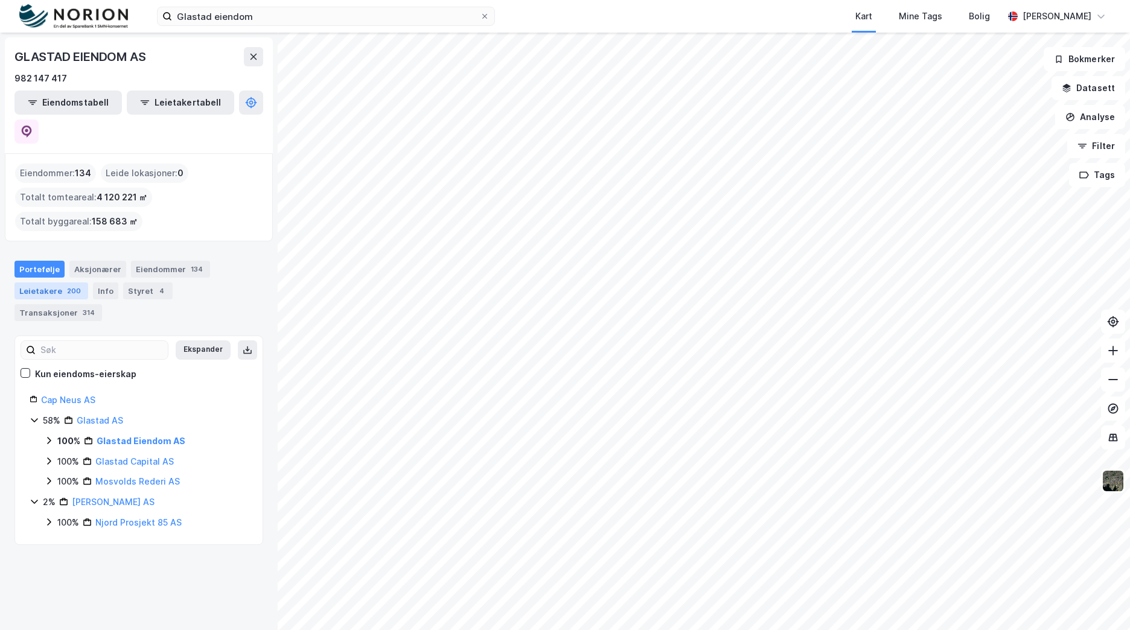
click at [65, 285] on div "200" at bounding box center [74, 291] width 19 height 12
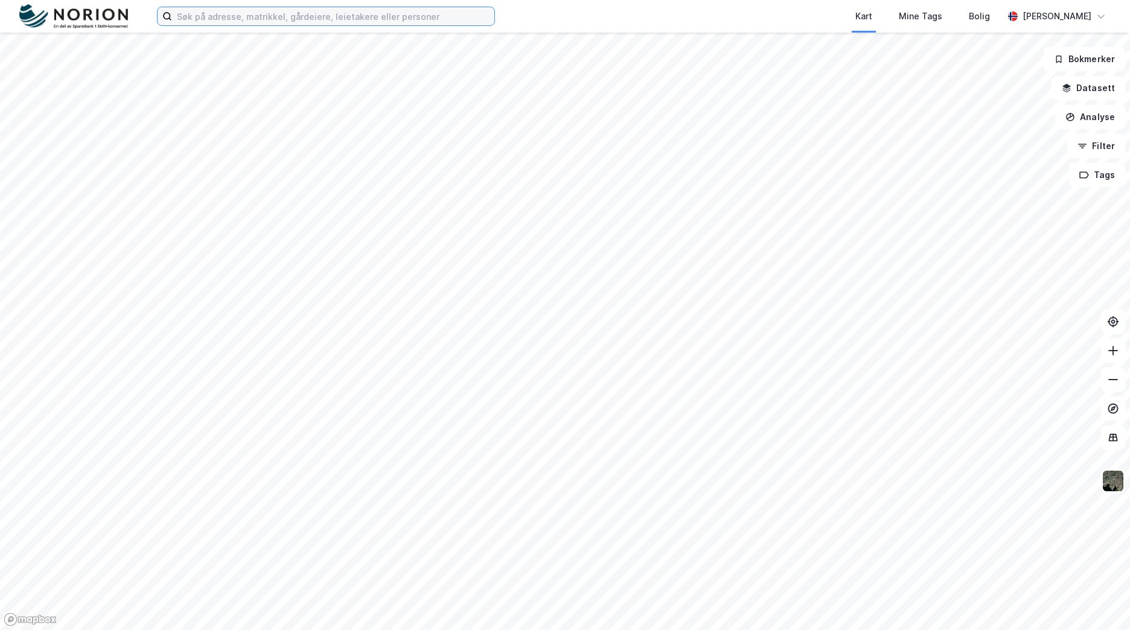
click at [267, 22] on input at bounding box center [333, 16] width 322 height 18
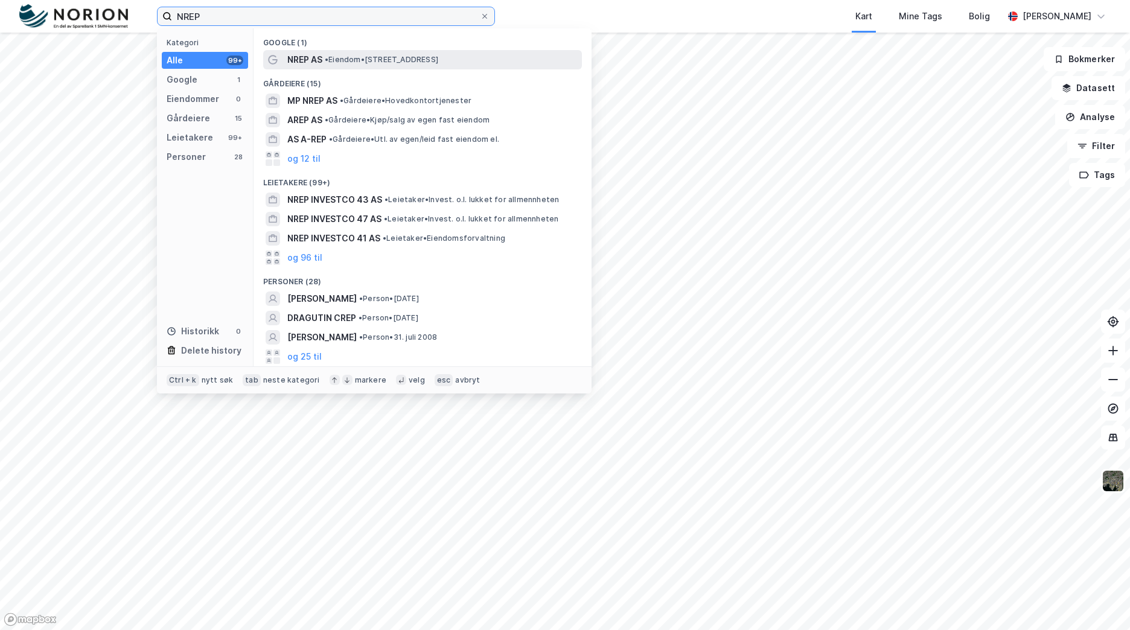
type input "NREP"
click at [369, 54] on div "NREP AS • Eiendom • Ruseløkkveien 30, 0251 Oslo" at bounding box center [433, 60] width 292 height 14
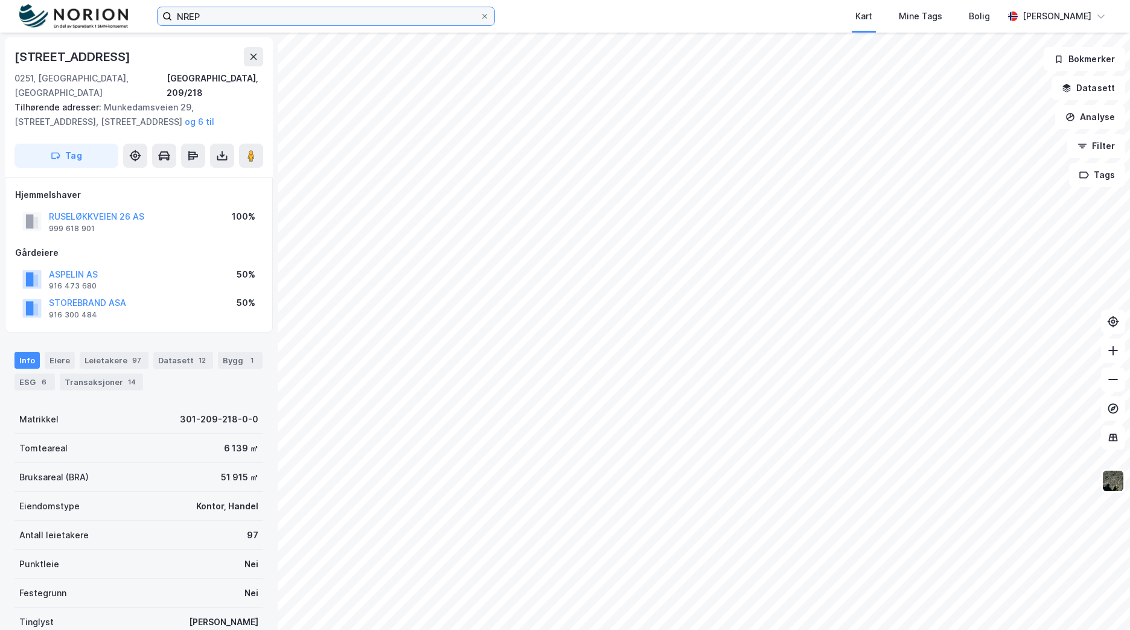
click at [238, 19] on input "NREP" at bounding box center [326, 16] width 308 height 18
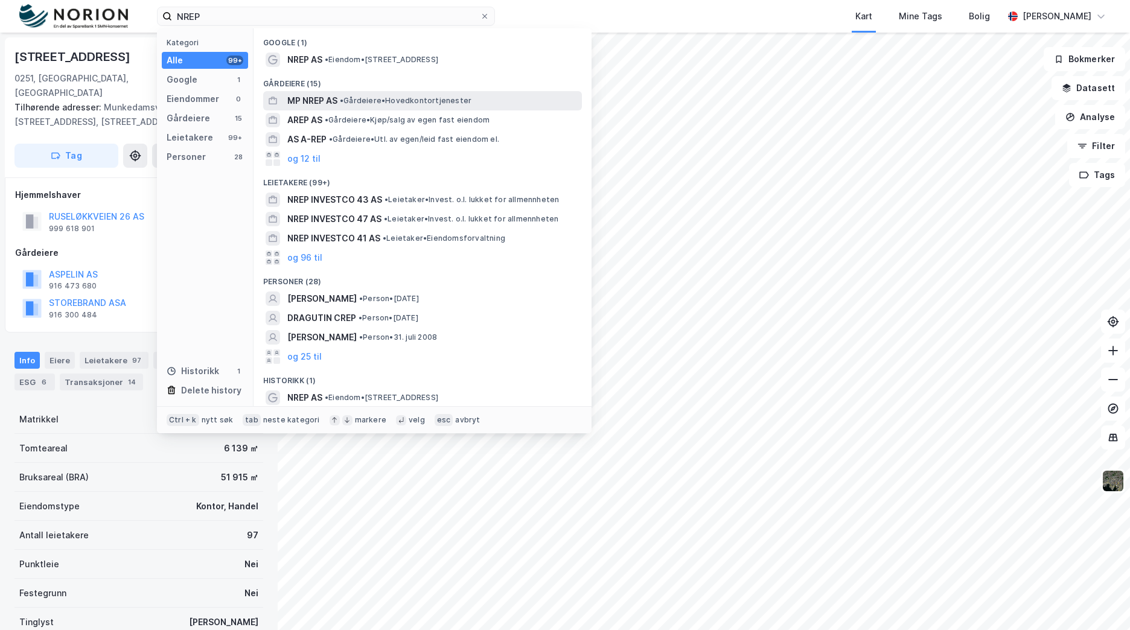
click at [361, 97] on span "• Gårdeiere • Hovedkontortjenester" at bounding box center [406, 101] width 132 height 10
